Goal: Information Seeking & Learning: Learn about a topic

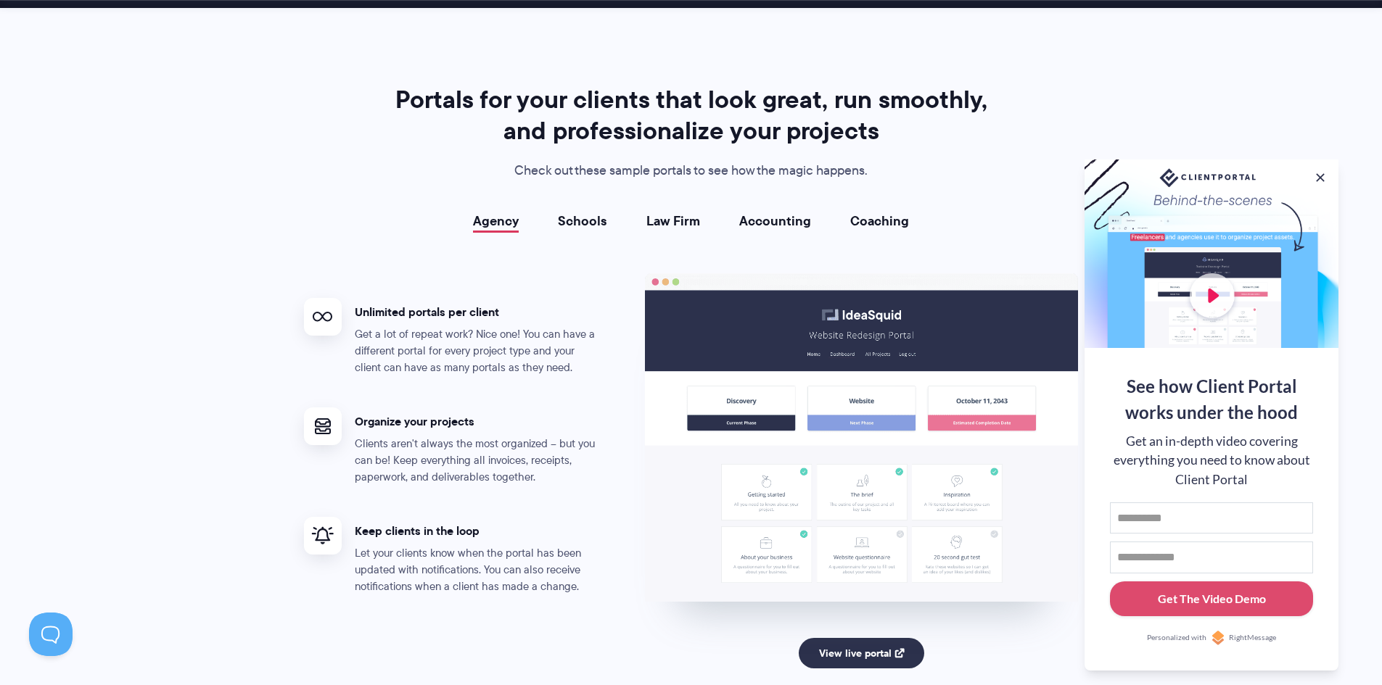
scroll to position [2611, 0]
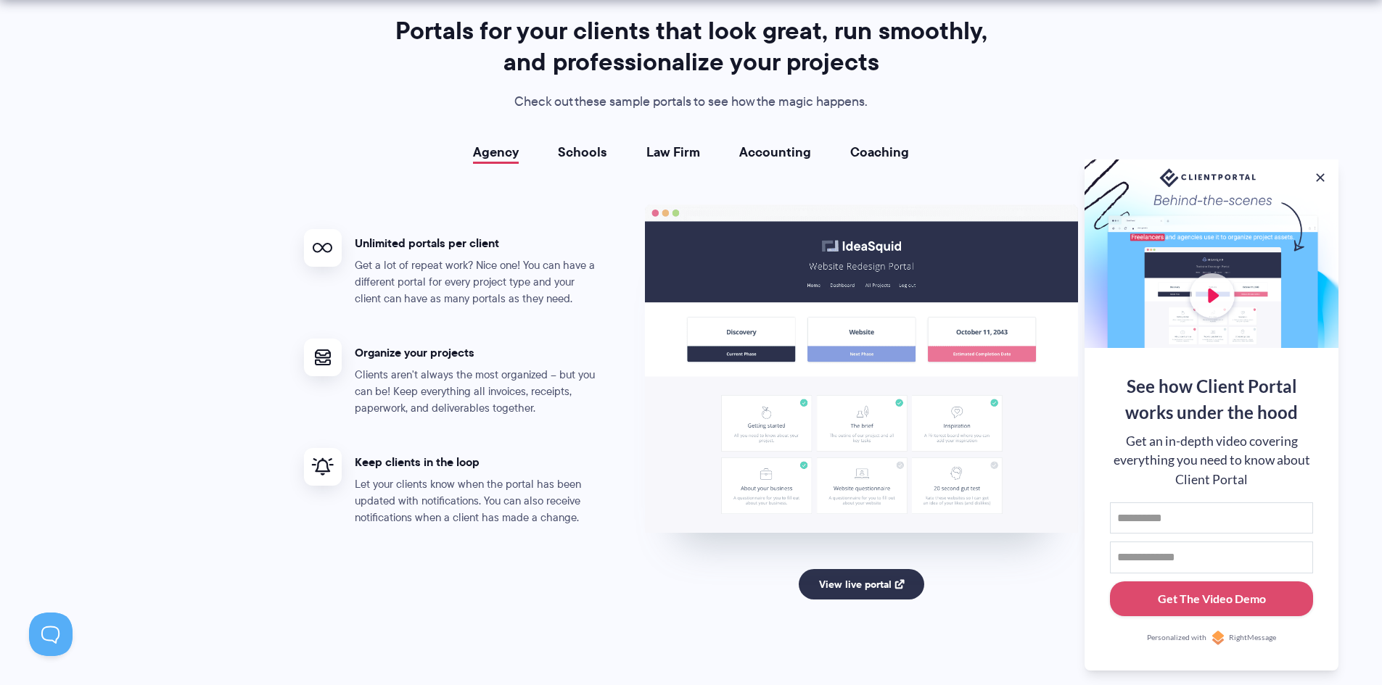
click at [582, 153] on link "Schools" at bounding box center [582, 152] width 49 height 15
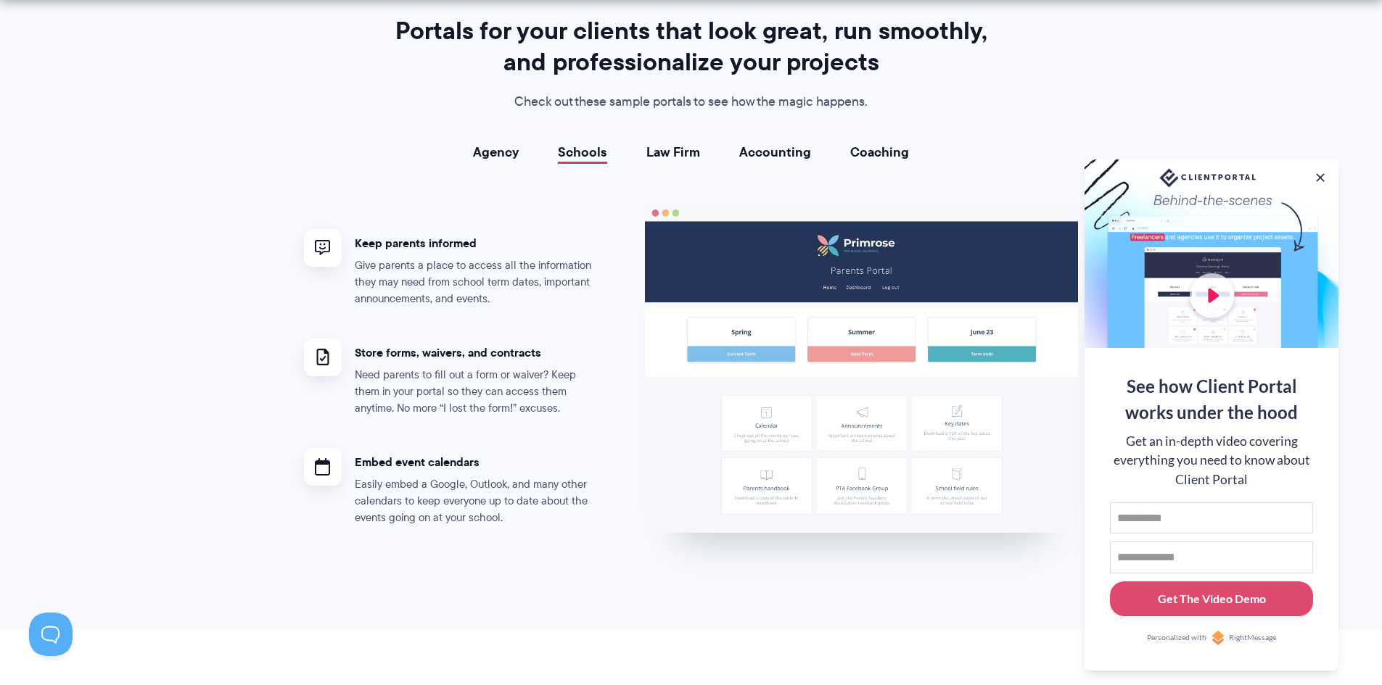
click at [694, 159] on link "Law Firm" at bounding box center [673, 152] width 54 height 15
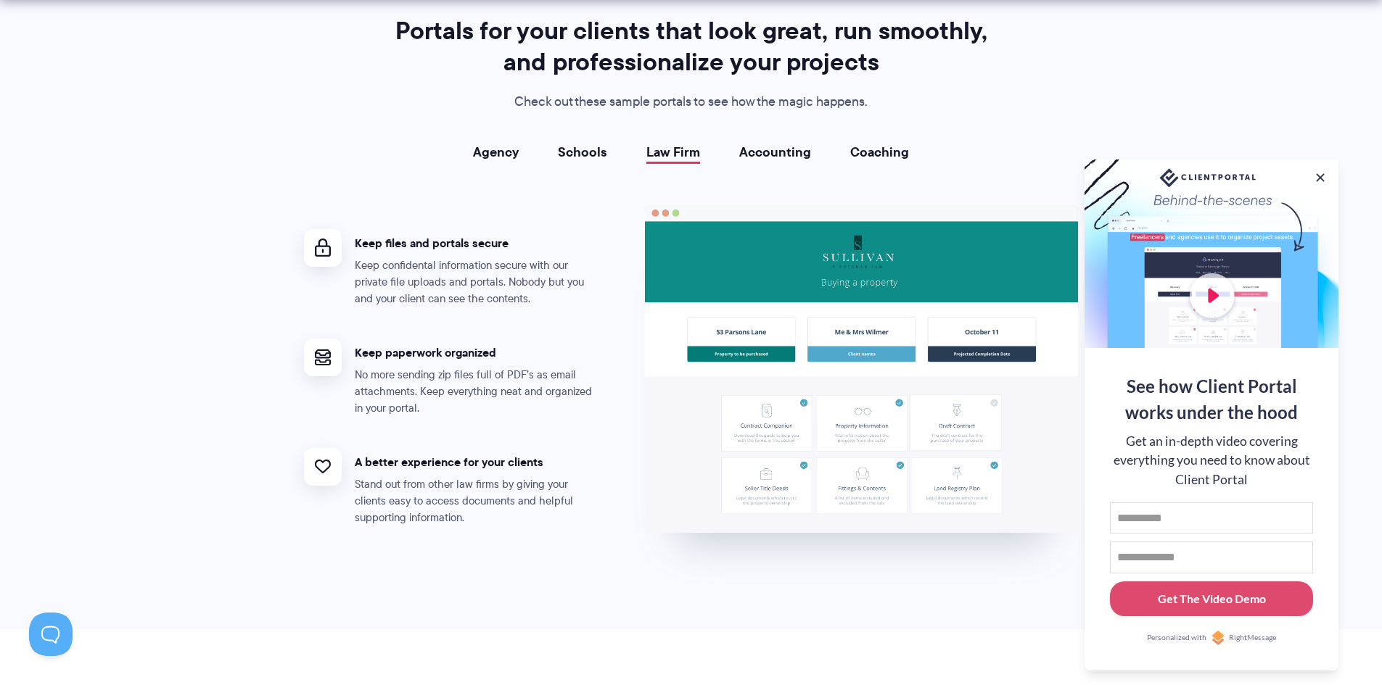
click at [875, 155] on link "Coaching" at bounding box center [879, 152] width 59 height 15
